Goal: Task Accomplishment & Management: Use online tool/utility

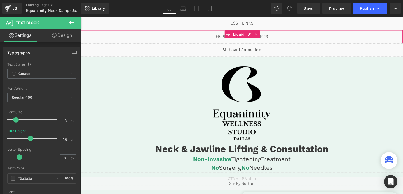
click at [286, 37] on div "Liquid" at bounding box center [250, 38] width 338 height 14
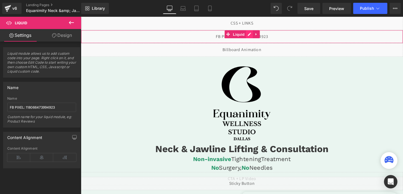
click at [258, 37] on div "Liquid" at bounding box center [250, 38] width 338 height 14
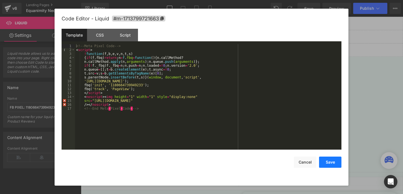
click at [328, 163] on button "Save" at bounding box center [330, 162] width 22 height 11
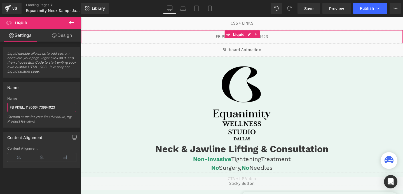
click at [57, 109] on input "FB PIXEL: 118066473994923" at bounding box center [41, 107] width 69 height 9
type input "FB PIXEL: 1180664739949233"
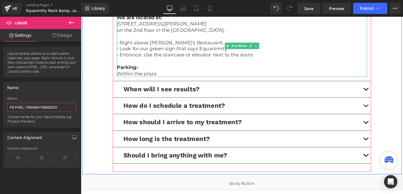
scroll to position [1340, 0]
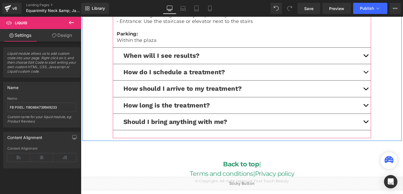
click at [379, 71] on button "button" at bounding box center [380, 75] width 11 height 17
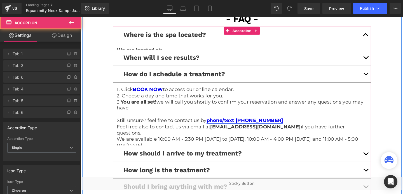
scroll to position [1266, 0]
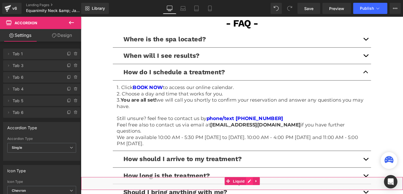
click at [254, 187] on div "Liquid" at bounding box center [250, 192] width 338 height 14
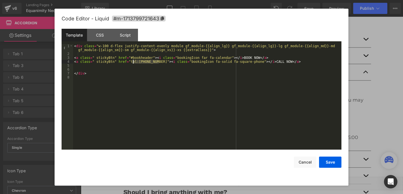
drag, startPoint x: 159, startPoint y: 62, endPoint x: 132, endPoint y: 61, distance: 26.9
click at [132, 61] on div "< div class = "w-100 d-flex justify-content-evenly module gf_module-{{align_lg}…" at bounding box center [207, 102] width 268 height 117
click at [160, 61] on div "< div class = "w-100 d-flex justify-content-evenly module gf_module-{{align_lg}…" at bounding box center [207, 102] width 268 height 117
drag, startPoint x: 159, startPoint y: 61, endPoint x: 131, endPoint y: 63, distance: 28.1
click at [131, 63] on div "< div class = "w-100 d-flex justify-content-evenly module gf_module-{{align_lg}…" at bounding box center [207, 102] width 268 height 117
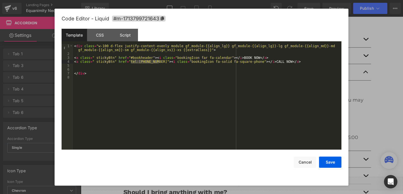
click at [157, 63] on div "< div class = "w-100 d-flex justify-content-evenly module gf_module-{{align_lg}…" at bounding box center [207, 102] width 268 height 117
drag, startPoint x: 159, startPoint y: 62, endPoint x: 140, endPoint y: 63, distance: 19.0
click at [140, 63] on div "< div class = "w-100 d-flex justify-content-evenly module gf_module-{{align_lg}…" at bounding box center [207, 102] width 268 height 117
click at [329, 159] on button "Save" at bounding box center [330, 162] width 22 height 11
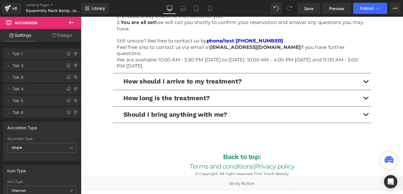
scroll to position [1340, 0]
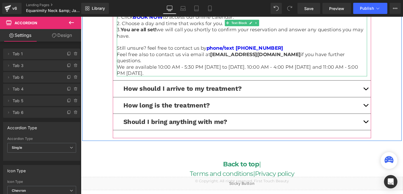
click at [285, 50] on p "Still unsure? feel free to contact us by phone/text (972) 866-4612 Feel free al…" at bounding box center [250, 57] width 263 height 20
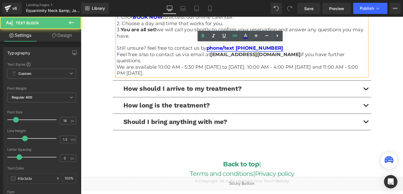
click at [274, 51] on link "phone/text (972) 866-4612" at bounding box center [253, 50] width 81 height 6
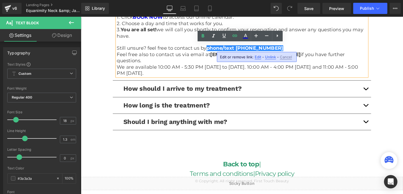
click at [259, 58] on span "Edit" at bounding box center [258, 57] width 6 height 5
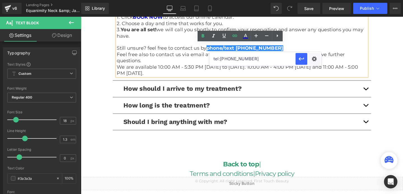
drag, startPoint x: 251, startPoint y: 59, endPoint x: 221, endPoint y: 58, distance: 30.0
click at [221, 58] on input "tel:9728664612" at bounding box center [252, 59] width 86 height 14
paste input "[PHONE_NUMBER]"
type input "tel:[PHONE_NUMBER]"
click at [251, 48] on link "phone/text (972) 866-4612" at bounding box center [253, 50] width 81 height 6
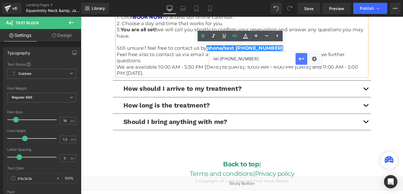
click at [302, 60] on icon "button" at bounding box center [301, 59] width 7 height 7
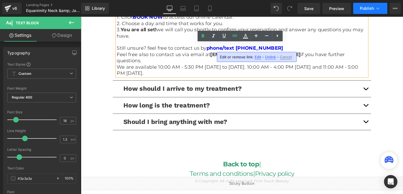
click at [372, 8] on span "Publish" at bounding box center [367, 8] width 14 height 4
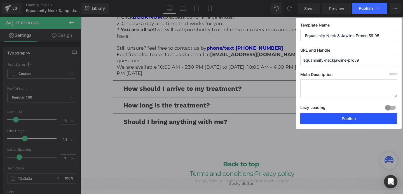
click at [354, 121] on button "Publish" at bounding box center [348, 118] width 97 height 11
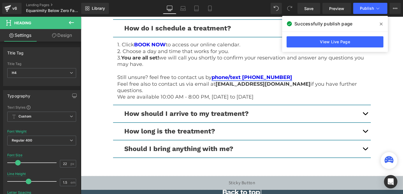
scroll to position [1448, 0]
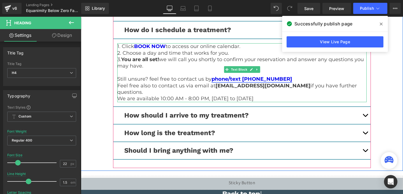
click at [272, 76] on link "phone/text [PHONE_NUMBER]" at bounding box center [251, 79] width 81 height 6
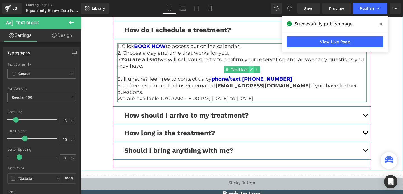
click at [250, 68] on icon at bounding box center [251, 69] width 3 height 3
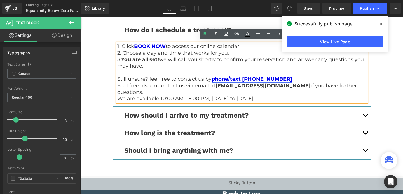
click at [260, 80] on link "phone/text [PHONE_NUMBER]" at bounding box center [251, 79] width 81 height 6
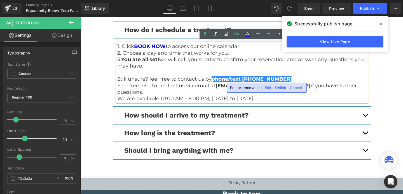
click at [266, 87] on span "Edit" at bounding box center [268, 88] width 6 height 5
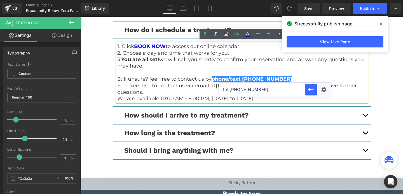
drag, startPoint x: 257, startPoint y: 90, endPoint x: 230, endPoint y: 91, distance: 26.9
click at [229, 91] on input "tel:[PHONE_NUMBER]" at bounding box center [262, 90] width 86 height 14
paste input "[PHONE_NUMBER]"
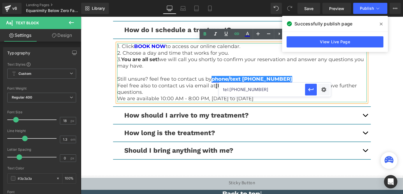
type input "tel:[PHONE_NUMBER]"
click at [249, 77] on link "phone/text [PHONE_NUMBER]" at bounding box center [251, 79] width 81 height 6
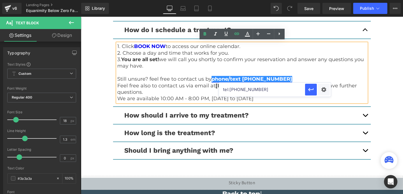
click at [260, 77] on link "phone/text [PHONE_NUMBER]" at bounding box center [251, 79] width 81 height 6
click at [273, 77] on link "phone/text [PHONE_NUMBER]" at bounding box center [251, 79] width 81 height 6
click at [314, 90] on icon "button" at bounding box center [310, 89] width 7 height 7
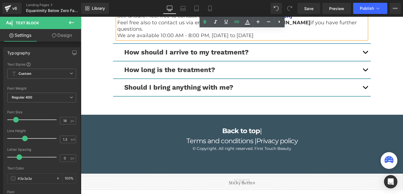
scroll to position [1515, 0]
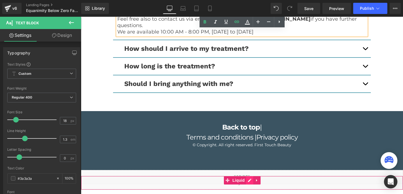
click at [248, 182] on div "Liquid" at bounding box center [242, 183] width 322 height 14
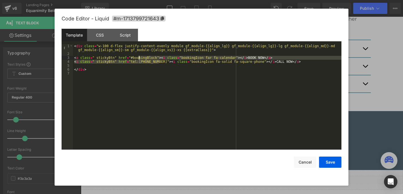
drag, startPoint x: 159, startPoint y: 61, endPoint x: 140, endPoint y: 59, distance: 19.5
click at [140, 59] on div "< div class = "w-100 d-flex justify-content-evenly module gf_module-{{align_lg}…" at bounding box center [207, 102] width 268 height 117
click at [140, 59] on div "< div class = "w-100 d-flex justify-content-evenly module gf_module-{{align_lg}…" at bounding box center [207, 97] width 268 height 106
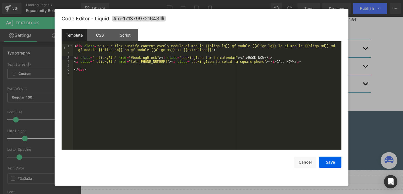
click at [142, 59] on div "< div class = "w-100 d-flex justify-content-evenly module gf_module-{{align_lg}…" at bounding box center [207, 102] width 268 height 117
drag, startPoint x: 158, startPoint y: 61, endPoint x: 138, endPoint y: 63, distance: 19.9
click at [138, 63] on div "< div class = "w-100 d-flex justify-content-evenly module gf_module-{{align_lg}…" at bounding box center [207, 102] width 268 height 117
drag, startPoint x: 160, startPoint y: 60, endPoint x: 130, endPoint y: 62, distance: 29.4
click at [130, 62] on div "< div class = "w-100 d-flex justify-content-evenly module gf_module-{{align_lg}…" at bounding box center [207, 102] width 268 height 117
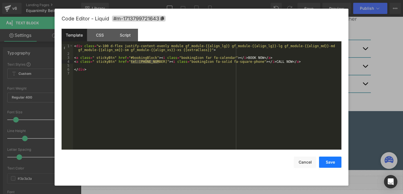
click at [331, 162] on button "Save" at bounding box center [330, 162] width 22 height 11
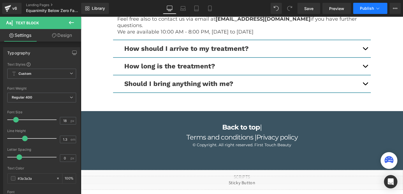
click at [358, 12] on button "Publish" at bounding box center [370, 8] width 34 height 11
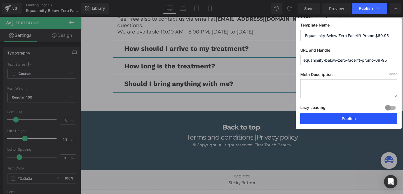
click at [344, 118] on button "Publish" at bounding box center [348, 118] width 97 height 11
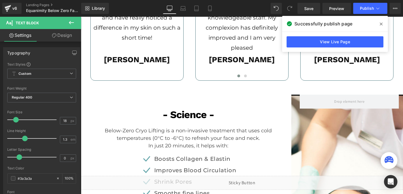
scroll to position [954, 0]
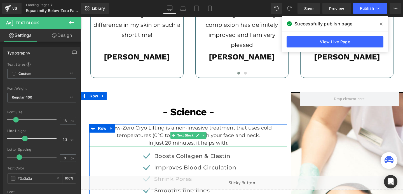
click at [141, 130] on p "Below-Zero Cryo Lifting is a non-invasive treatment that uses cold temperatures…" at bounding box center [188, 131] width 198 height 15
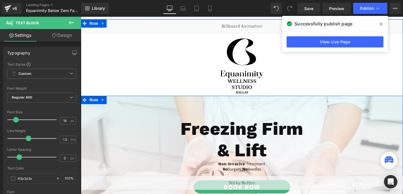
scroll to position [53, 0]
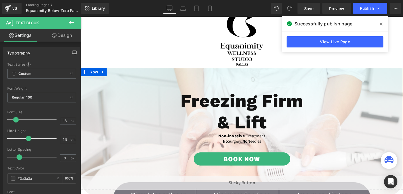
click at [257, 102] on div "Freezing Firm Heading" at bounding box center [242, 101] width 322 height 22
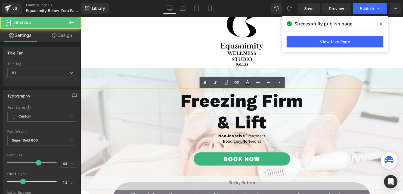
click at [279, 101] on h1 "Freezing Firm" at bounding box center [242, 101] width 322 height 22
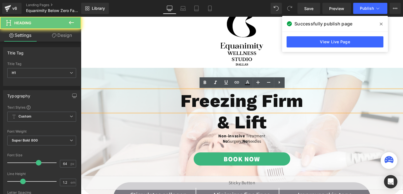
click at [279, 101] on h1 "Freezing Firm" at bounding box center [242, 101] width 322 height 22
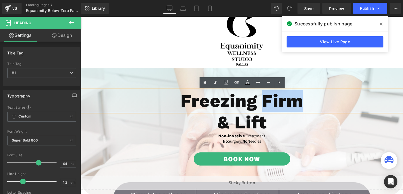
click at [279, 101] on h1 "Freezing Firm" at bounding box center [242, 101] width 322 height 22
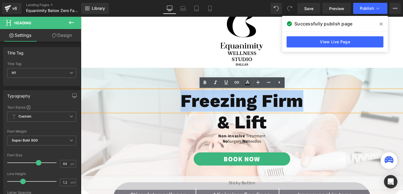
click at [279, 101] on h1 "Freezing Firm" at bounding box center [242, 101] width 322 height 22
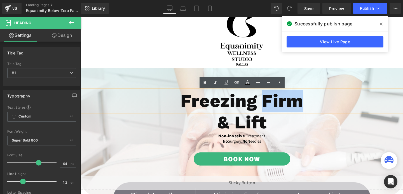
drag, startPoint x: 261, startPoint y: 101, endPoint x: 310, endPoint y: 100, distance: 49.0
click at [310, 100] on h1 "Freezing Firm" at bounding box center [242, 101] width 322 height 22
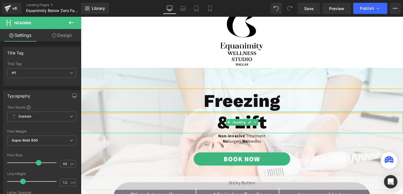
click at [269, 124] on h1 "& Lift" at bounding box center [242, 123] width 322 height 22
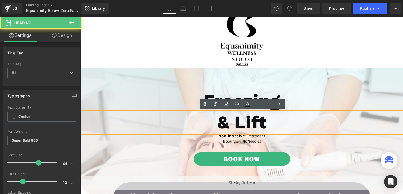
click at [269, 124] on h1 "& Lift" at bounding box center [242, 123] width 322 height 22
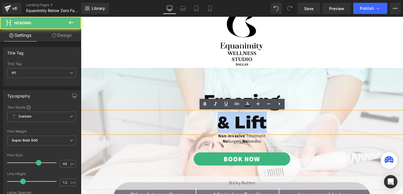
click at [269, 124] on h1 "& Lift" at bounding box center [242, 123] width 322 height 22
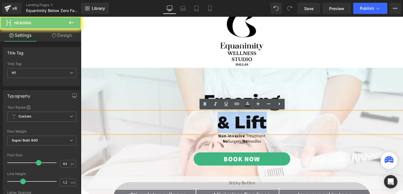
paste div
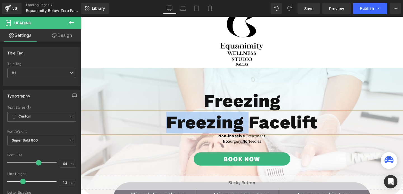
drag, startPoint x: 250, startPoint y: 122, endPoint x: 164, endPoint y: 123, distance: 85.3
click at [164, 123] on h1 "Freezing Facelift" at bounding box center [242, 123] width 322 height 22
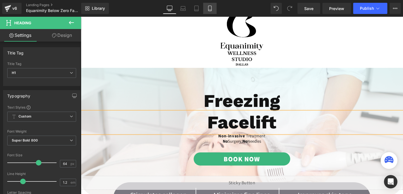
click at [207, 8] on icon at bounding box center [210, 9] width 6 height 6
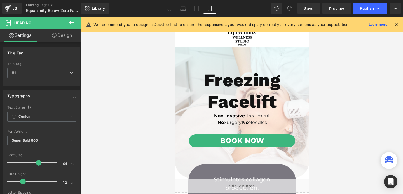
scroll to position [51, 0]
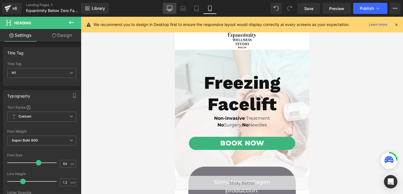
click at [165, 11] on link "Desktop" at bounding box center [169, 8] width 13 height 11
type input "100"
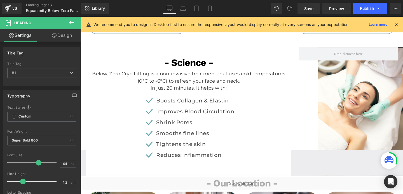
scroll to position [1033, 0]
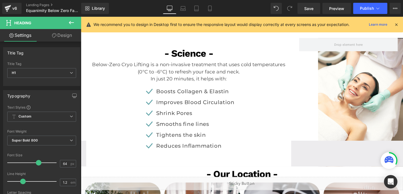
click at [150, 65] on p "Below-Zero Cryo Lifting is a non-invasive treatment that uses cold temperatures…" at bounding box center [194, 70] width 207 height 15
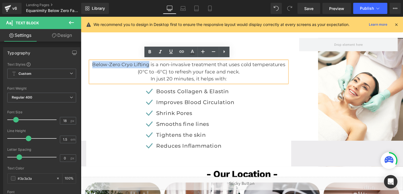
drag, startPoint x: 153, startPoint y: 65, endPoint x: 92, endPoint y: 65, distance: 61.0
click at [92, 65] on p "Below-Zero Cryo Lifting is a non-invasive treatment that uses cold temperatures…" at bounding box center [194, 70] width 207 height 15
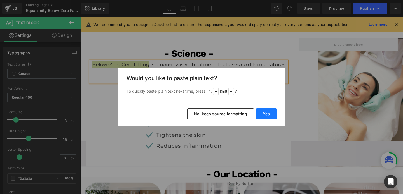
click at [272, 110] on button "Yes" at bounding box center [266, 114] width 20 height 11
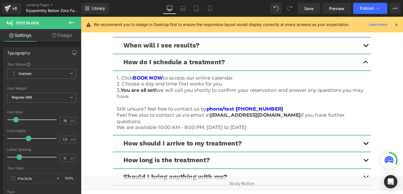
scroll to position [1401, 0]
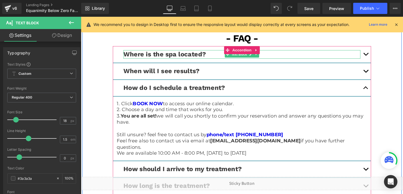
click at [239, 52] on span "Accordion" at bounding box center [250, 52] width 23 height 8
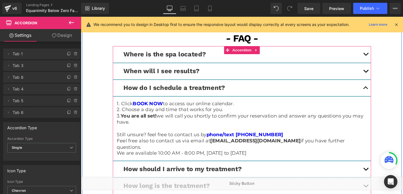
click at [379, 54] on button "button" at bounding box center [380, 56] width 11 height 17
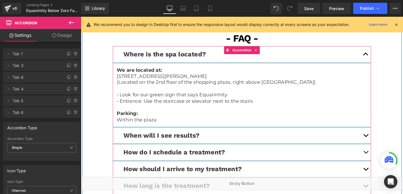
click at [379, 142] on button "button" at bounding box center [380, 141] width 11 height 17
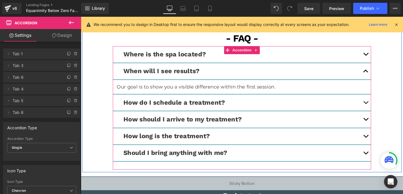
click at [380, 105] on button "button" at bounding box center [380, 107] width 11 height 17
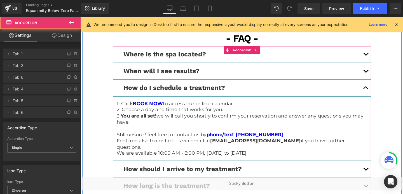
click at [381, 171] on button "button" at bounding box center [380, 177] width 11 height 17
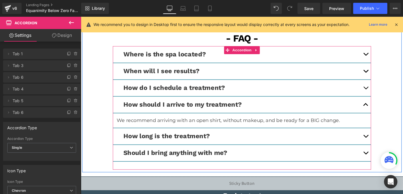
click at [380, 143] on button "button" at bounding box center [380, 142] width 11 height 17
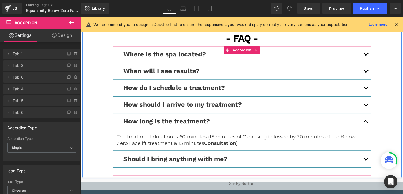
click at [380, 163] on button "button" at bounding box center [380, 166] width 11 height 17
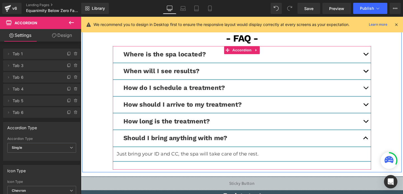
click at [380, 128] on span "button" at bounding box center [380, 128] width 0 height 0
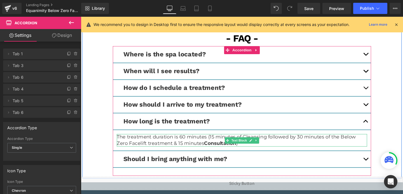
click at [319, 142] on p "The treatment duration is 60 minutes (15 minutes of Cleansing followed by 30 mi…" at bounding box center [250, 146] width 263 height 13
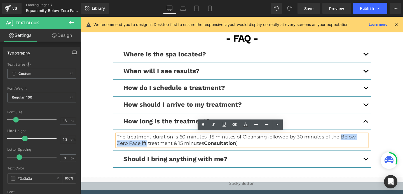
drag, startPoint x: 354, startPoint y: 143, endPoint x: 138, endPoint y: 150, distance: 216.9
click at [138, 150] on p "The treatment duration is 60 minutes (15 minutes of Cleansing followed by 30 mi…" at bounding box center [250, 146] width 263 height 13
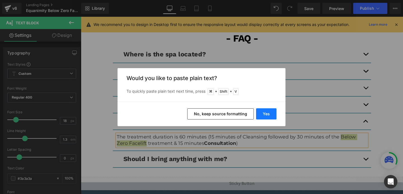
click at [260, 112] on button "Yes" at bounding box center [266, 114] width 20 height 11
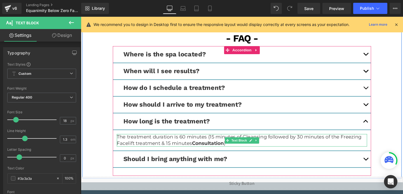
click at [141, 148] on p "The treatment duration is 60 minutes (15 minutes of Cleansing followed by 30 mi…" at bounding box center [250, 146] width 263 height 13
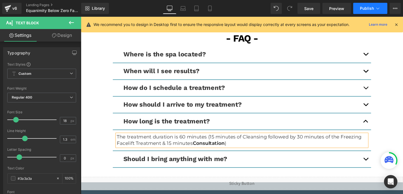
click at [364, 8] on span "Publish" at bounding box center [367, 8] width 14 height 4
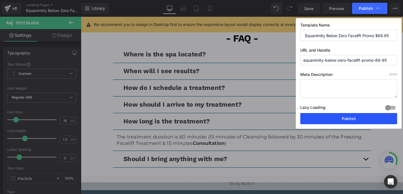
click at [339, 118] on button "Publish" at bounding box center [348, 118] width 97 height 11
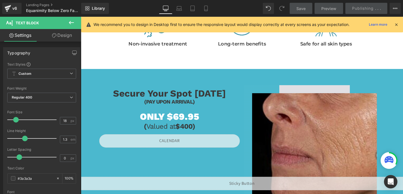
scroll to position [0, 0]
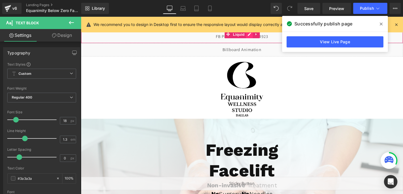
click at [258, 37] on div "Liquid" at bounding box center [250, 38] width 338 height 14
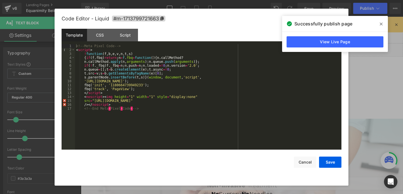
click at [135, 85] on div "<!-- Meta Pixel Code --> < script > ! function ( f , b , e , v , n , t , s ) { …" at bounding box center [208, 101] width 266 height 114
click at [335, 164] on button "Save" at bounding box center [330, 162] width 22 height 11
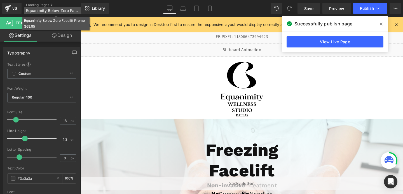
click at [48, 10] on span "Equanimity Below Zero Facelift Promo $69.95" at bounding box center [53, 10] width 54 height 4
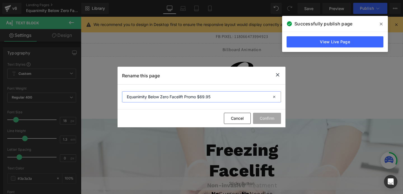
drag, startPoint x: 183, startPoint y: 96, endPoint x: 151, endPoint y: 97, distance: 32.5
click at [151, 97] on input "Equanimity Below Zero Facelift Promo $69.95" at bounding box center [201, 96] width 159 height 11
drag, startPoint x: 149, startPoint y: 97, endPoint x: 183, endPoint y: 99, distance: 34.2
click at [183, 99] on input "Equanimity Below Zero Facelift Promo $69.95" at bounding box center [201, 96] width 159 height 11
paste input "1180664739949233"
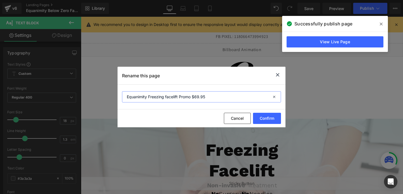
click at [166, 96] on input "Equanimity Freezing facelift Promo $69.95" at bounding box center [201, 96] width 159 height 11
drag, startPoint x: 192, startPoint y: 97, endPoint x: 179, endPoint y: 97, distance: 12.3
click at [179, 97] on input "Equanimity Freezing Facelift Promo $69.95" at bounding box center [201, 96] width 159 height 11
drag, startPoint x: 179, startPoint y: 97, endPoint x: 149, endPoint y: 98, distance: 30.2
click at [149, 98] on input "Equanimity Freezing Facelift $69.95" at bounding box center [201, 96] width 159 height 11
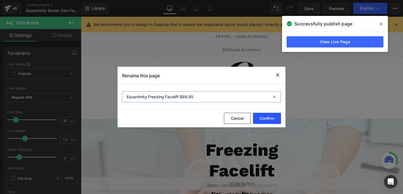
type input "Equanimity Freezing Facelift $69.95"
click at [265, 119] on button "Confirm" at bounding box center [267, 118] width 28 height 11
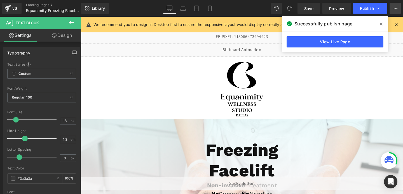
click at [393, 10] on icon at bounding box center [395, 8] width 4 height 4
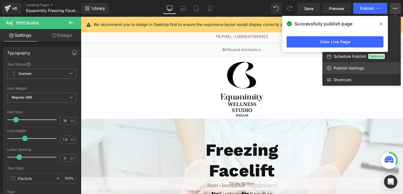
click at [338, 68] on span "Publish Settings" at bounding box center [348, 68] width 31 height 5
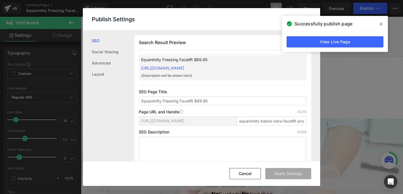
scroll to position [0, 0]
drag, startPoint x: 260, startPoint y: 127, endPoint x: 272, endPoint y: 128, distance: 12.1
click at [272, 125] on input "equanimity-below-zero-facelift-promo-69-95" at bounding box center [272, 120] width 70 height 9
click at [287, 125] on input "equanimity-freezing-zero-facelift-promo-69-95" at bounding box center [272, 120] width 70 height 9
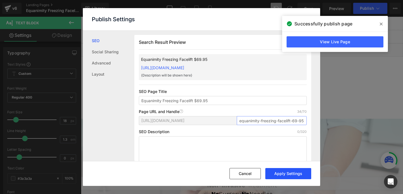
type input "equanimity-freezing-facelift-69-95"
click at [296, 173] on button "Apply Settings" at bounding box center [288, 173] width 46 height 11
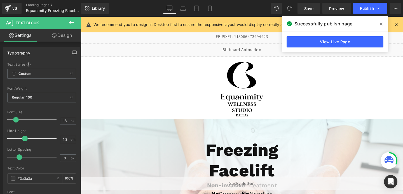
click at [365, 8] on span "Publish" at bounding box center [367, 8] width 14 height 4
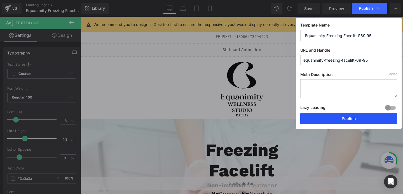
click at [334, 118] on button "Publish" at bounding box center [348, 118] width 97 height 11
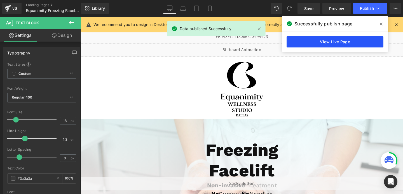
click at [333, 40] on link "View Live Page" at bounding box center [334, 41] width 97 height 11
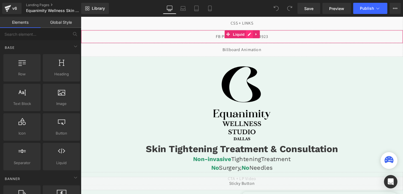
click at [260, 36] on div "Liquid" at bounding box center [250, 38] width 338 height 14
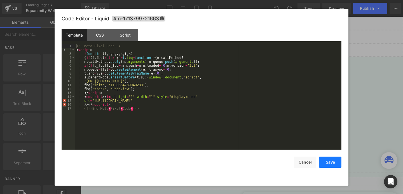
click at [328, 167] on button "Save" at bounding box center [330, 162] width 22 height 11
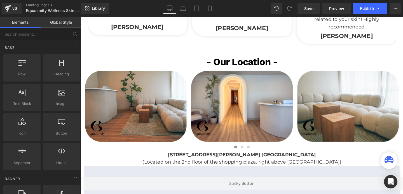
scroll to position [1039, 0]
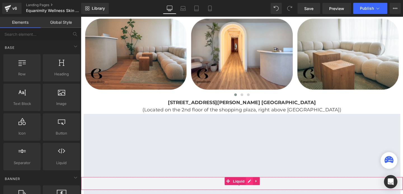
click at [257, 192] on div "Liquid" at bounding box center [250, 192] width 338 height 14
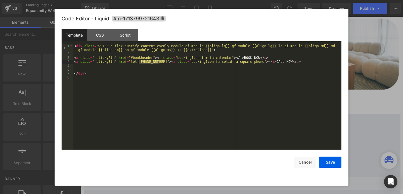
drag, startPoint x: 159, startPoint y: 62, endPoint x: 140, endPoint y: 63, distance: 19.1
click at [140, 63] on div "< div class = "w-100 d-flex justify-content-evenly module gf_module-{{align_lg}…" at bounding box center [207, 102] width 268 height 117
drag, startPoint x: 159, startPoint y: 62, endPoint x: 131, endPoint y: 63, distance: 27.4
click at [131, 63] on div "< div class = "w-100 d-flex justify-content-evenly module gf_module-{{align_lg}…" at bounding box center [207, 102] width 268 height 117
click at [325, 161] on button "Save" at bounding box center [330, 162] width 22 height 11
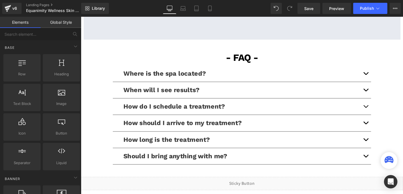
scroll to position [1250, 0]
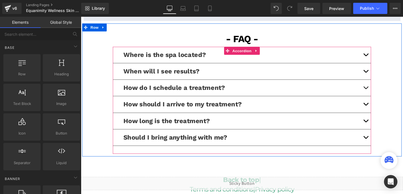
click at [380, 94] on button "button" at bounding box center [380, 91] width 11 height 17
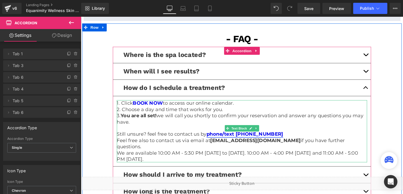
click at [272, 140] on link "phone/text (972) 866-4612" at bounding box center [253, 140] width 81 height 6
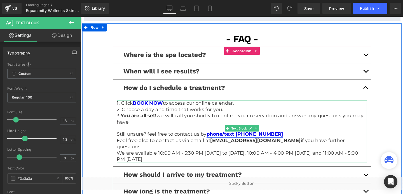
click at [272, 141] on link "phone/text (972) 866-4612" at bounding box center [253, 140] width 81 height 6
click at [259, 134] on icon at bounding box center [259, 134] width 3 height 3
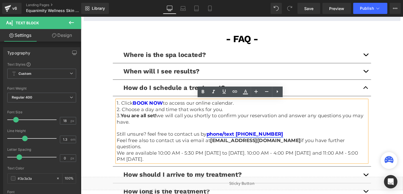
click at [260, 138] on link "phone/text (972) 866-4612" at bounding box center [253, 140] width 81 height 6
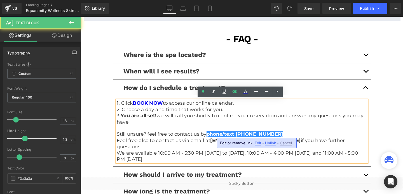
click at [257, 144] on span "Edit" at bounding box center [258, 143] width 6 height 5
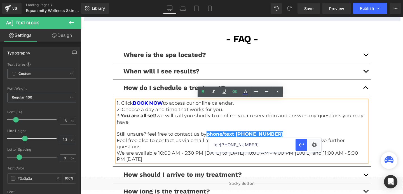
click at [234, 147] on input "tel:9728664612" at bounding box center [252, 145] width 86 height 14
paste input "2148561069"
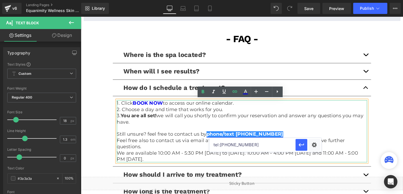
type input "tel:[PHONE_NUMBER]"
click at [252, 139] on link "phone/text (972) 866-4612" at bounding box center [253, 140] width 81 height 6
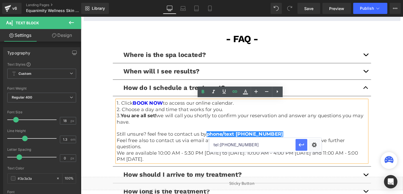
click at [298, 145] on icon "button" at bounding box center [301, 145] width 7 height 7
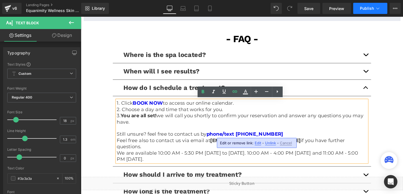
click at [364, 8] on span "Publish" at bounding box center [367, 8] width 14 height 4
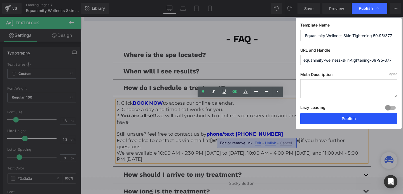
click at [345, 118] on button "Publish" at bounding box center [348, 118] width 97 height 11
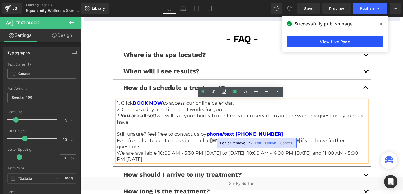
click at [326, 43] on link "View Live Page" at bounding box center [334, 41] width 97 height 11
